Goal: Entertainment & Leisure: Consume media (video, audio)

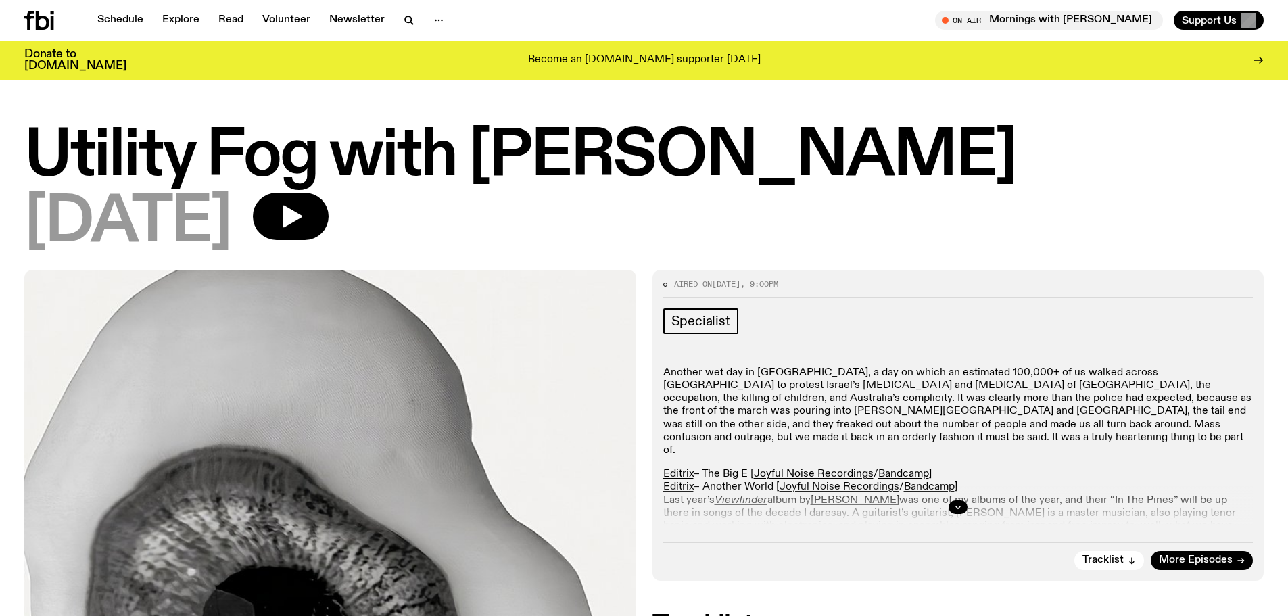
scroll to position [68, 0]
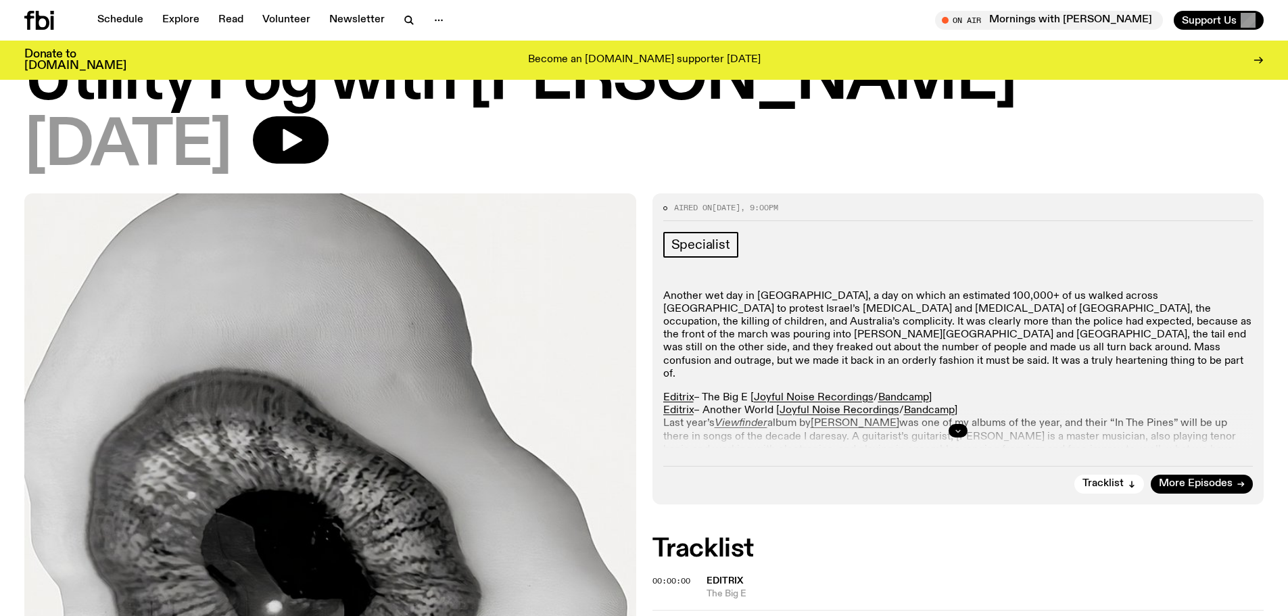
click at [960, 429] on icon "button" at bounding box center [958, 431] width 8 height 8
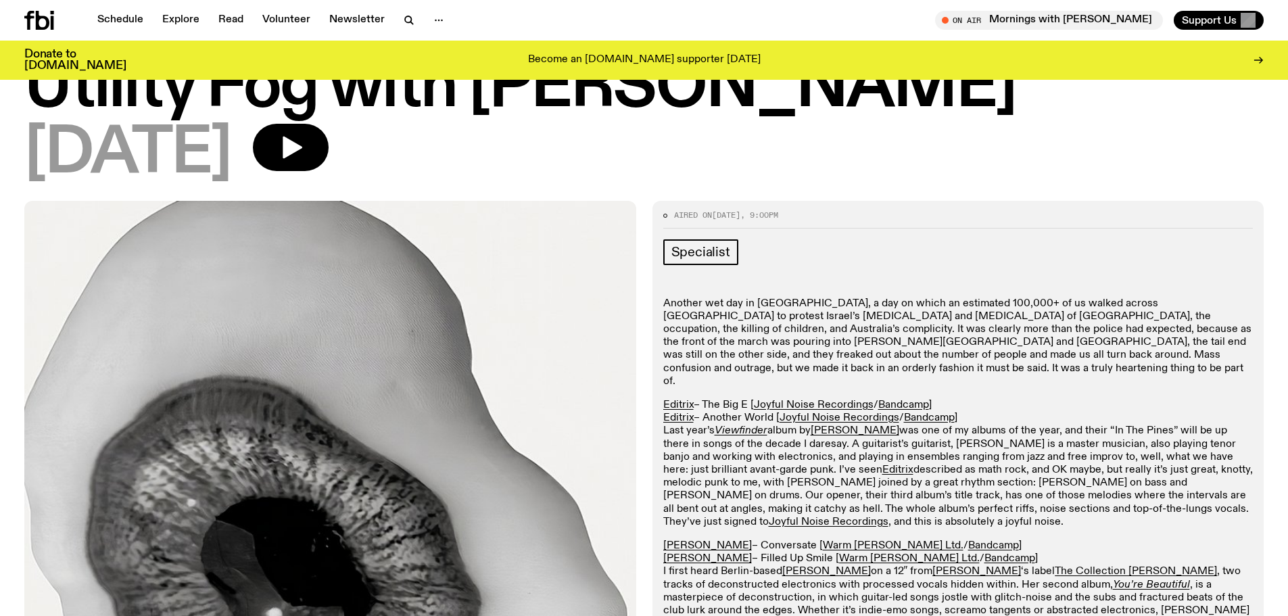
scroll to position [0, 0]
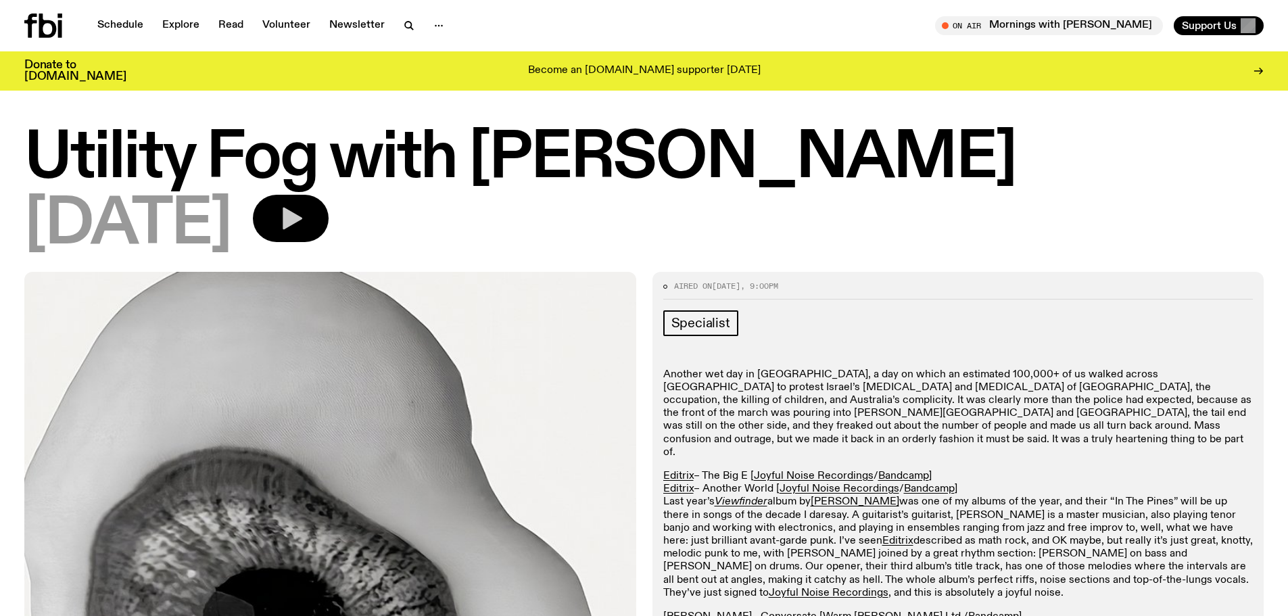
click at [304, 221] on icon "button" at bounding box center [290, 218] width 27 height 27
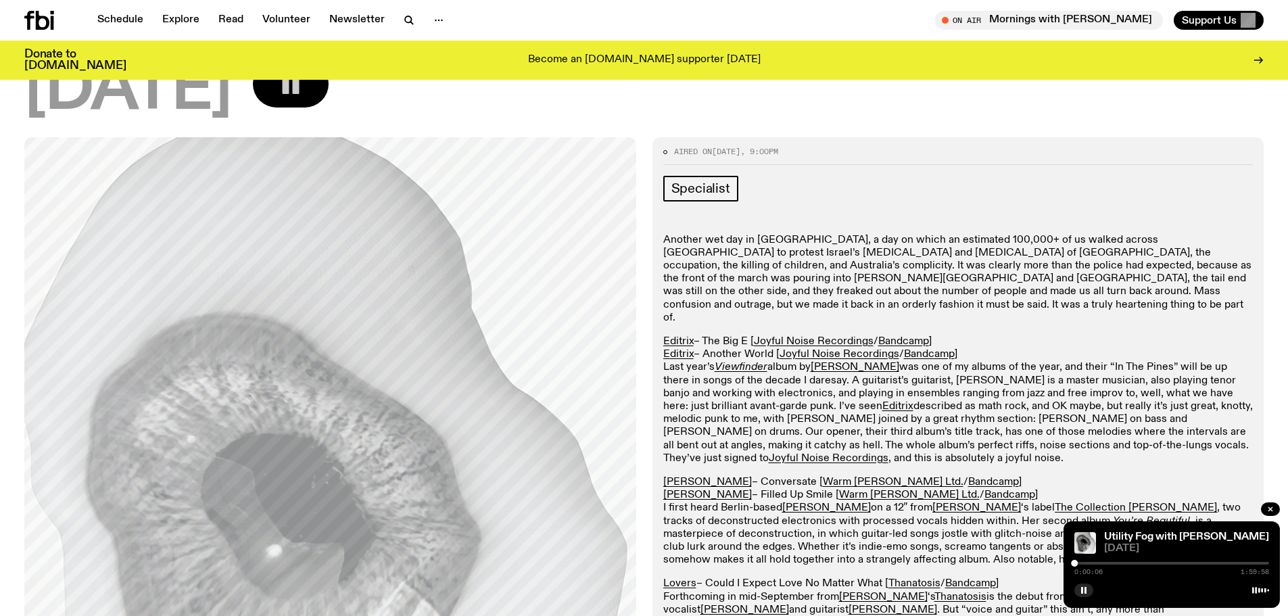
scroll to position [134, 0]
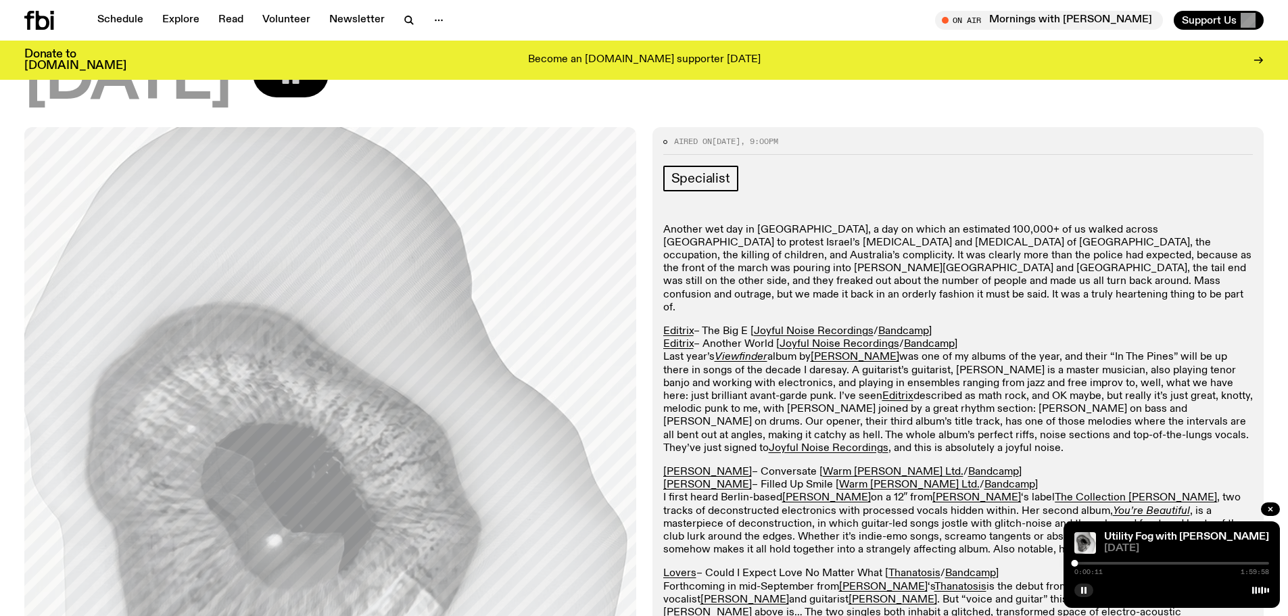
click at [1091, 561] on div "0:00:11 1:59:58" at bounding box center [1172, 567] width 195 height 16
drag, startPoint x: 1078, startPoint y: 563, endPoint x: 1093, endPoint y: 563, distance: 15.6
click at [1081, 563] on div at bounding box center [1078, 563] width 7 height 7
drag, startPoint x: 1093, startPoint y: 563, endPoint x: 1113, endPoint y: 563, distance: 19.6
click at [1113, 563] on div at bounding box center [1113, 563] width 7 height 7
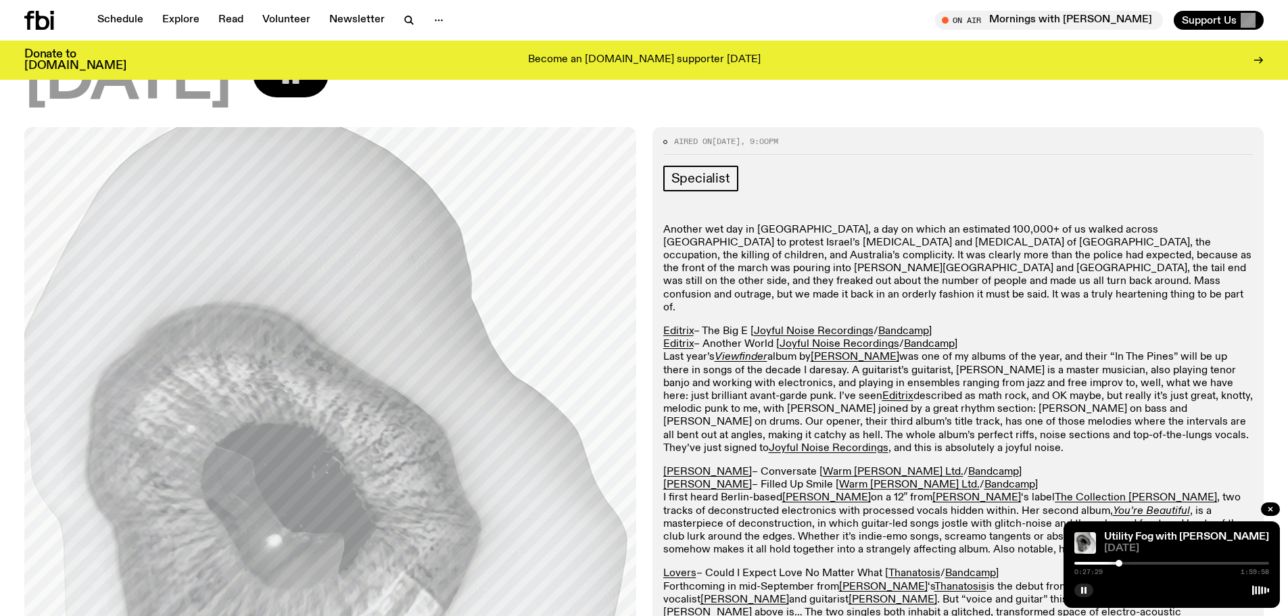
drag, startPoint x: 1110, startPoint y: 562, endPoint x: 1144, endPoint y: 565, distance: 33.3
click at [1123, 565] on div at bounding box center [1119, 563] width 7 height 7
drag, startPoint x: 1144, startPoint y: 565, endPoint x: 1158, endPoint y: 565, distance: 14.2
click at [1147, 565] on div at bounding box center [1143, 563] width 7 height 7
drag, startPoint x: 1159, startPoint y: 563, endPoint x: 1054, endPoint y: 569, distance: 105.0
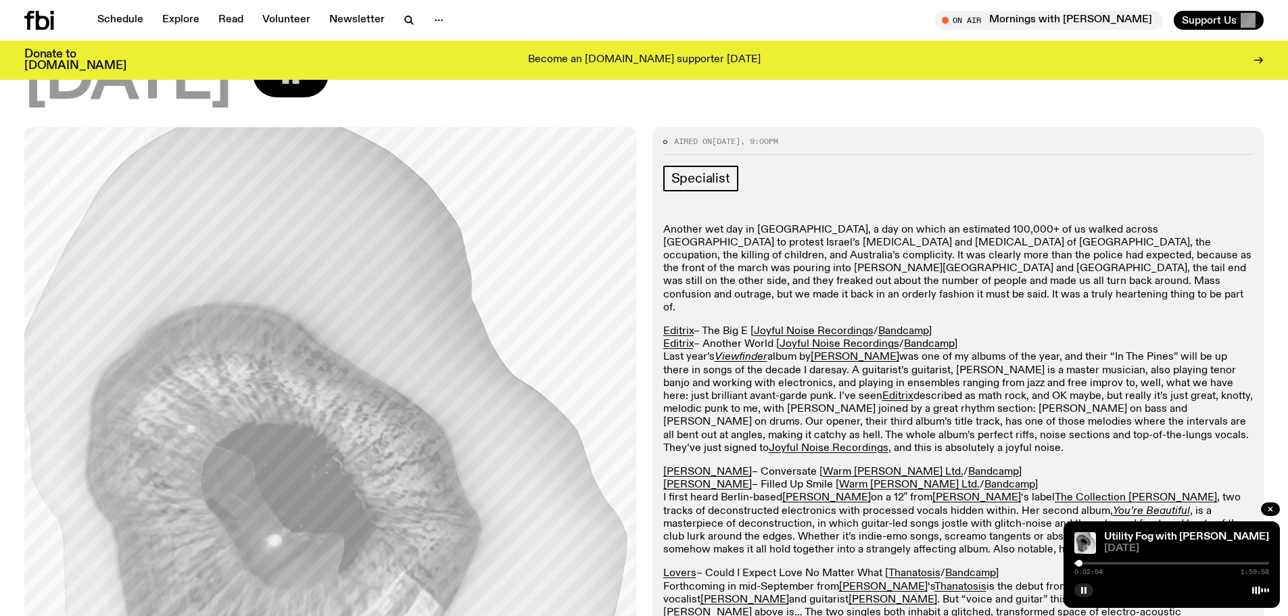
click at [1082, 588] on rect "button" at bounding box center [1082, 590] width 2 height 7
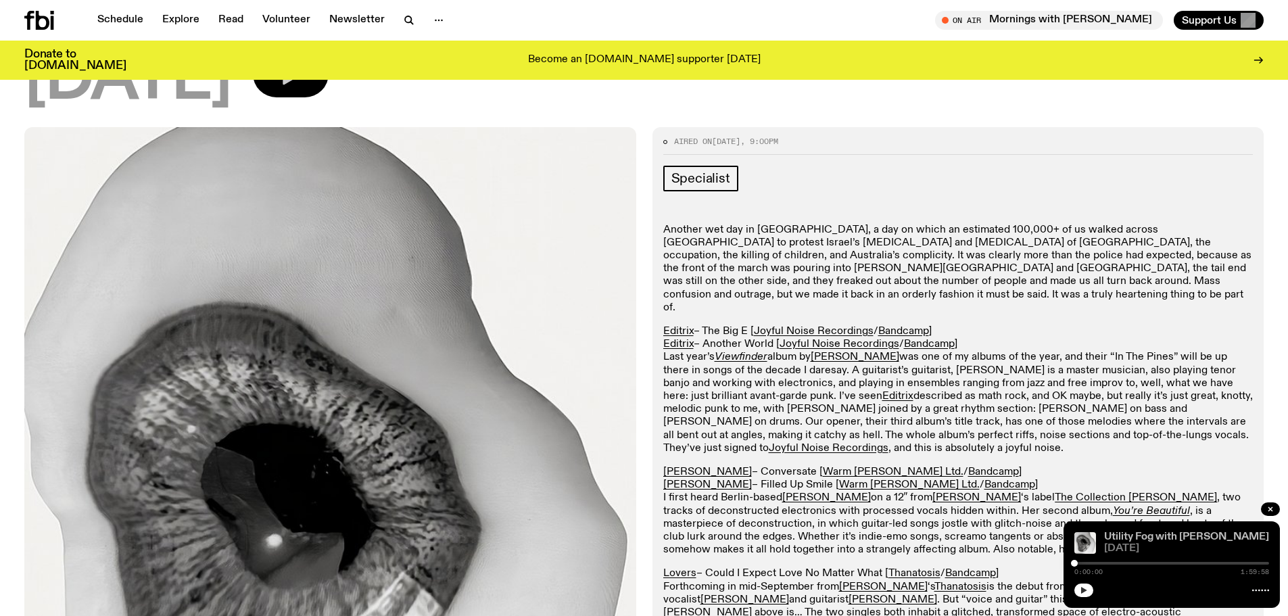
click at [1173, 536] on link "Utility Fog with [PERSON_NAME]" at bounding box center [1186, 537] width 165 height 11
